Goal: Check status: Check status

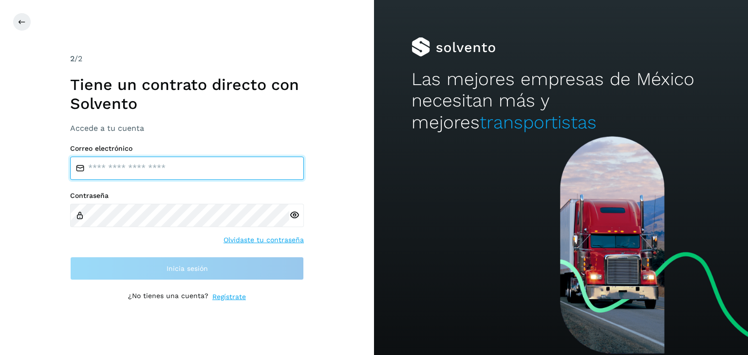
type input "**********"
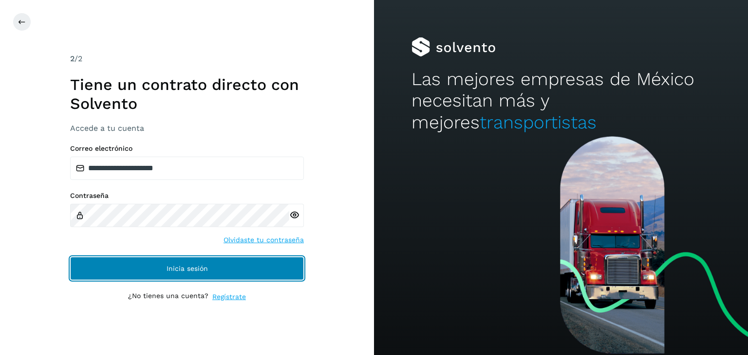
click at [207, 263] on button "Inicia sesión" at bounding box center [187, 268] width 234 height 23
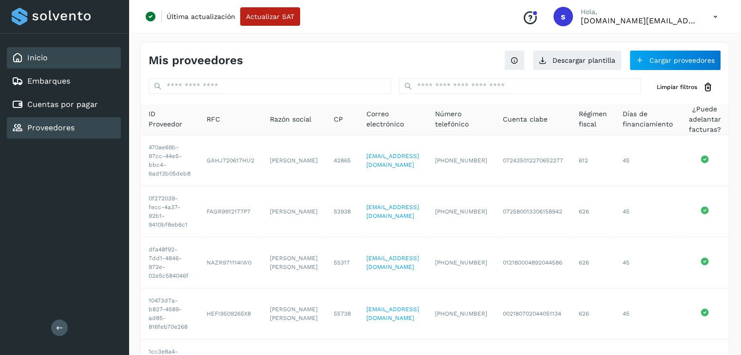
click at [75, 52] on div "Inicio" at bounding box center [64, 57] width 114 height 21
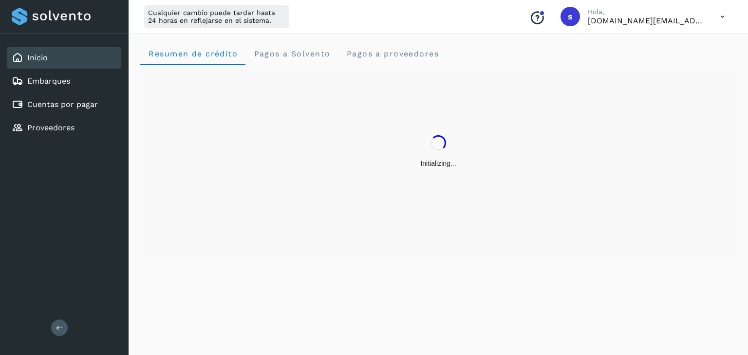
click at [424, 65] on div "Initializing..." at bounding box center [438, 151] width 596 height 173
click at [411, 54] on span "Pagos a proveedores" at bounding box center [392, 53] width 93 height 9
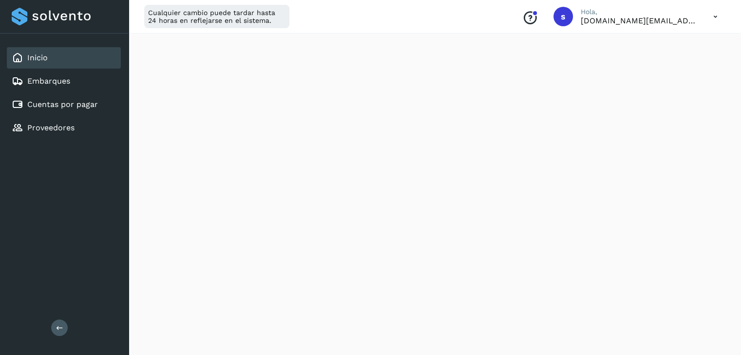
scroll to position [338, 0]
click at [737, 173] on div "Resumen de crédito Pagos a Solvento Pagos a proveedores" at bounding box center [435, 171] width 612 height 958
